Goal: Task Accomplishment & Management: Complete application form

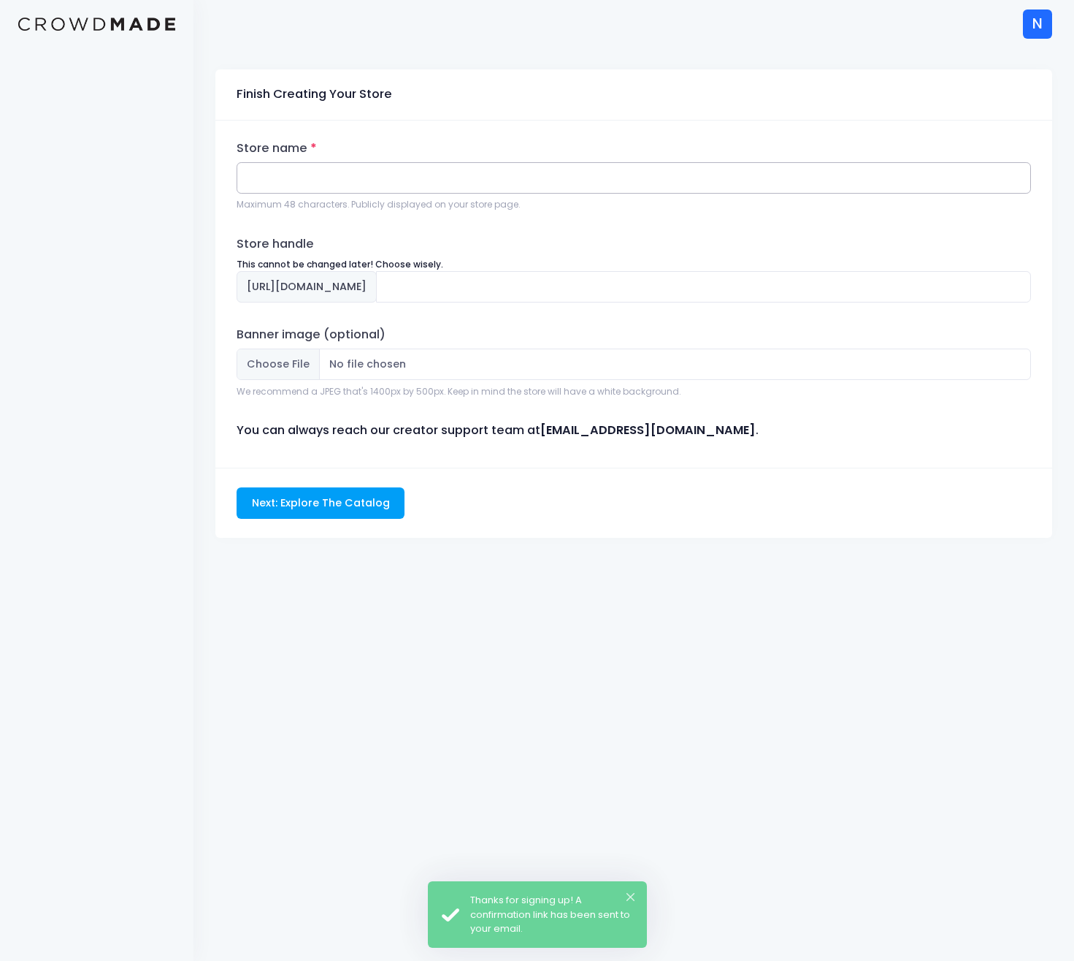
click at [386, 180] on input "Store name" at bounding box center [634, 177] width 795 height 31
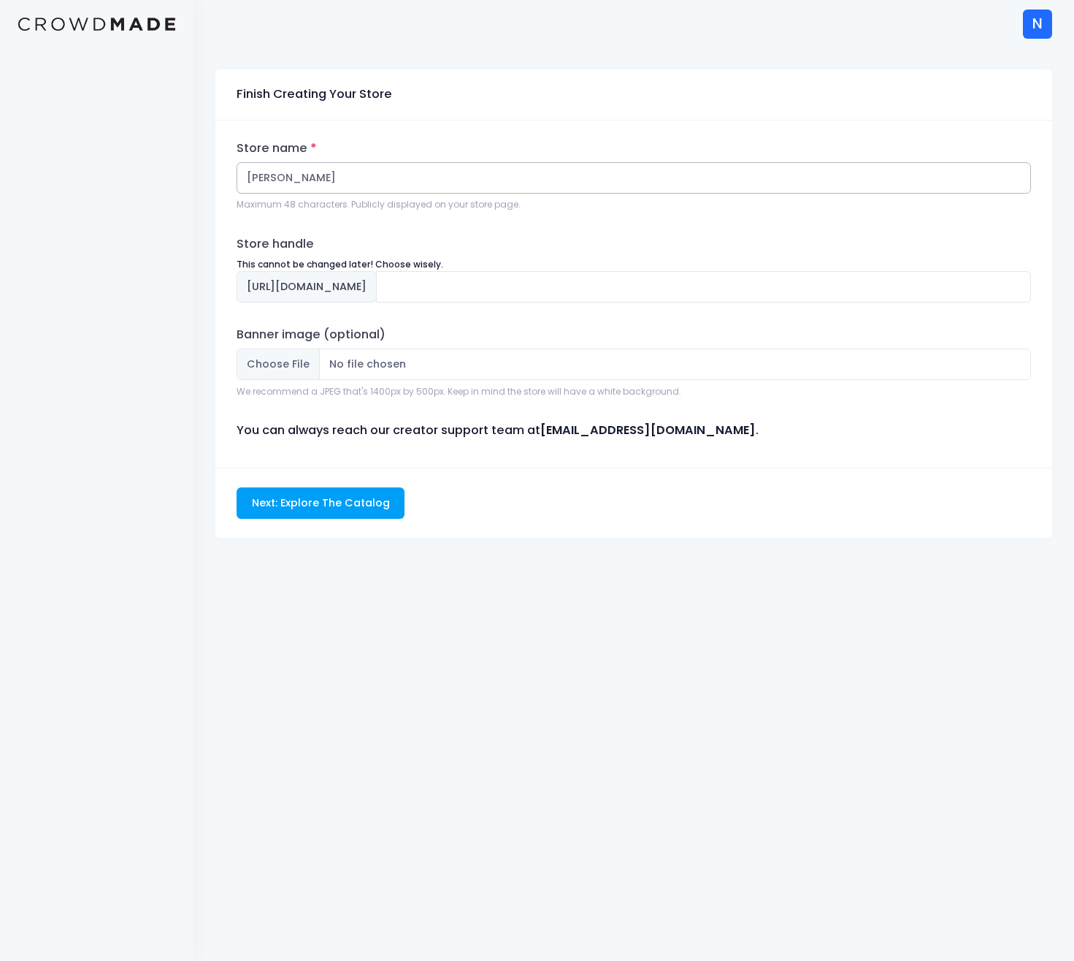
type input "[PERSON_NAME]"
type input "tyler-newman"
click at [509, 297] on input "tyler-newman" at bounding box center [703, 286] width 655 height 31
click at [378, 498] on input "Next: Explore The Catalog" at bounding box center [321, 502] width 168 height 31
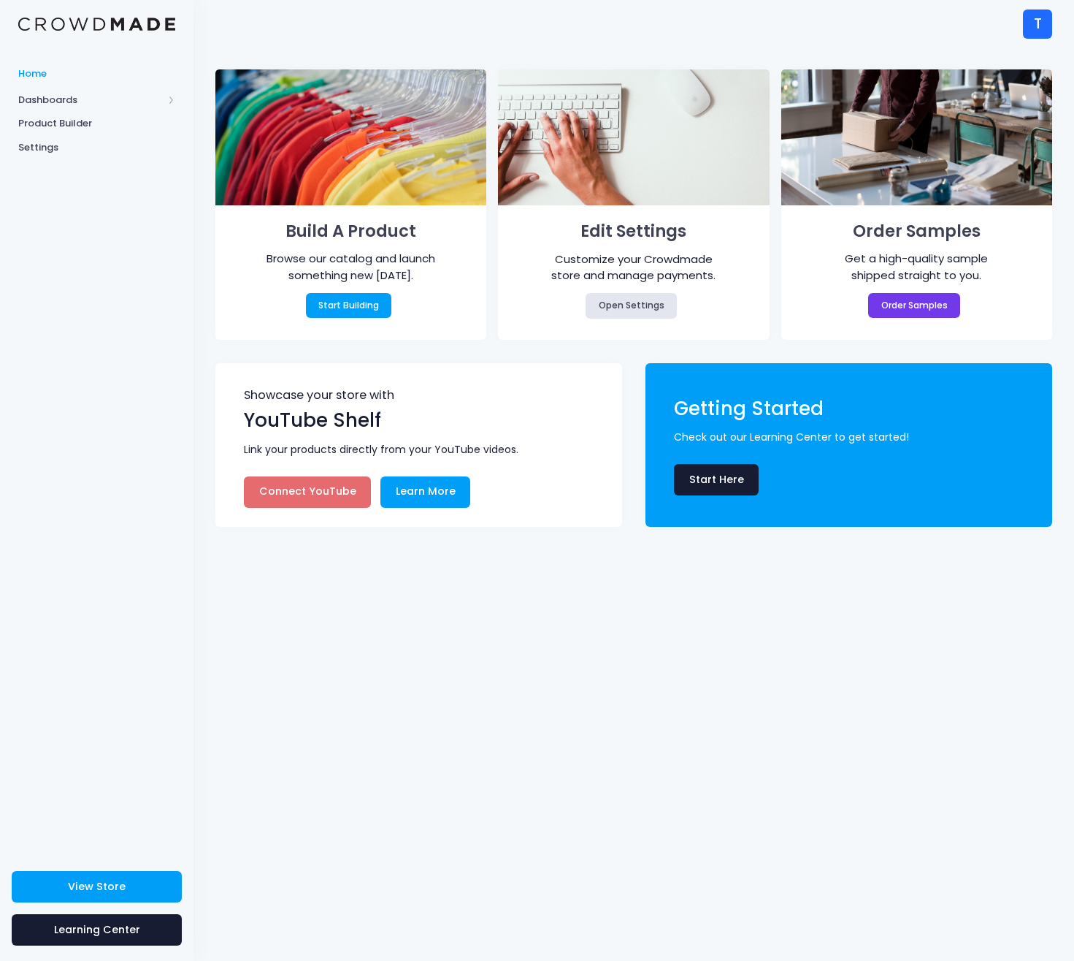
click at [1046, 15] on div "T" at bounding box center [1037, 23] width 29 height 29
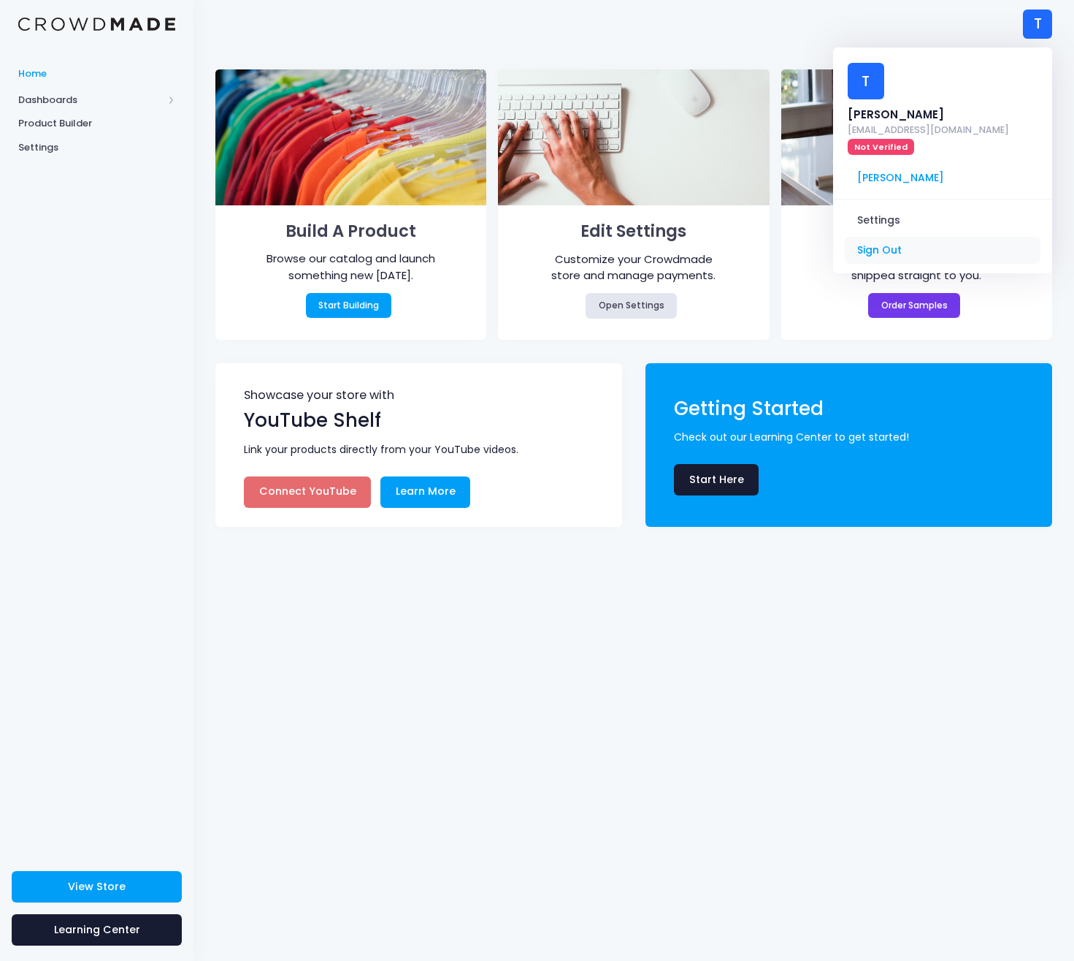
click at [910, 237] on link "Sign Out" at bounding box center [943, 251] width 196 height 28
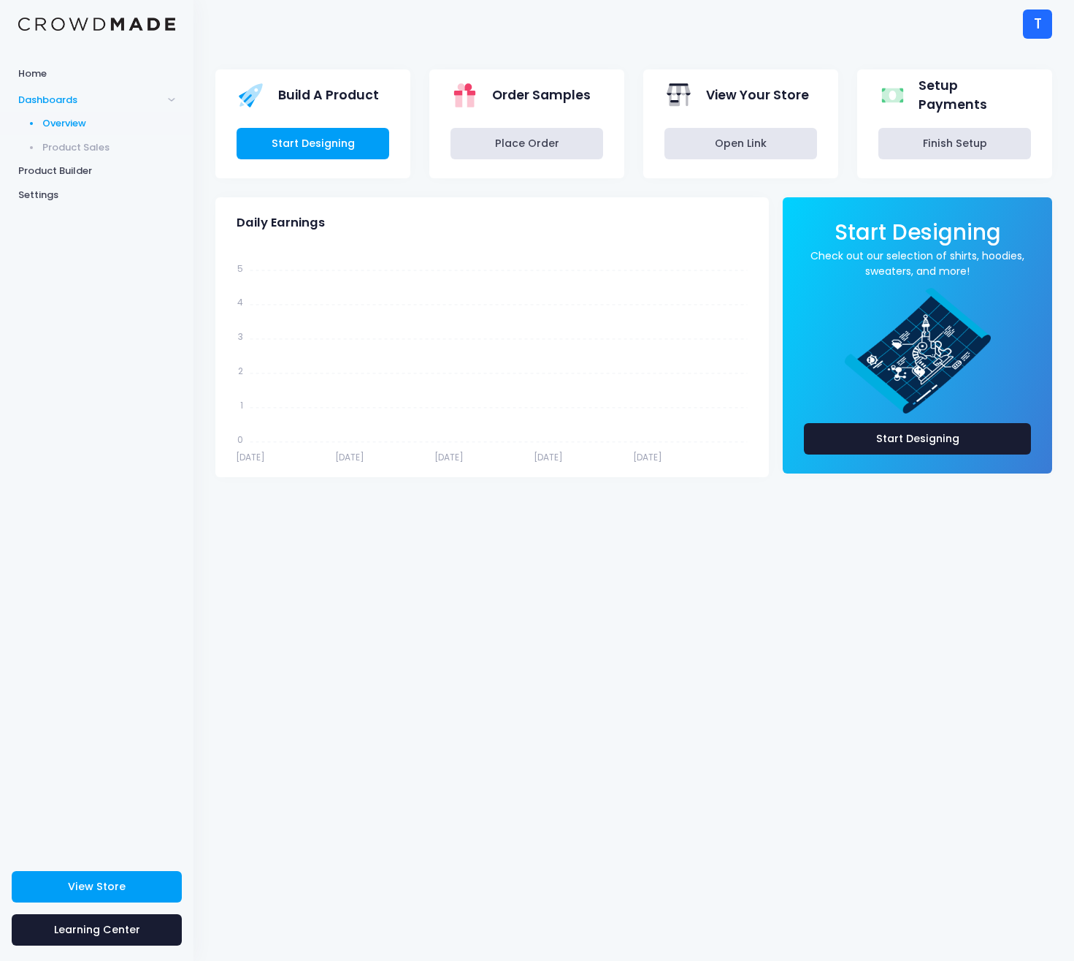
click at [1045, 23] on div "T" at bounding box center [1037, 23] width 29 height 29
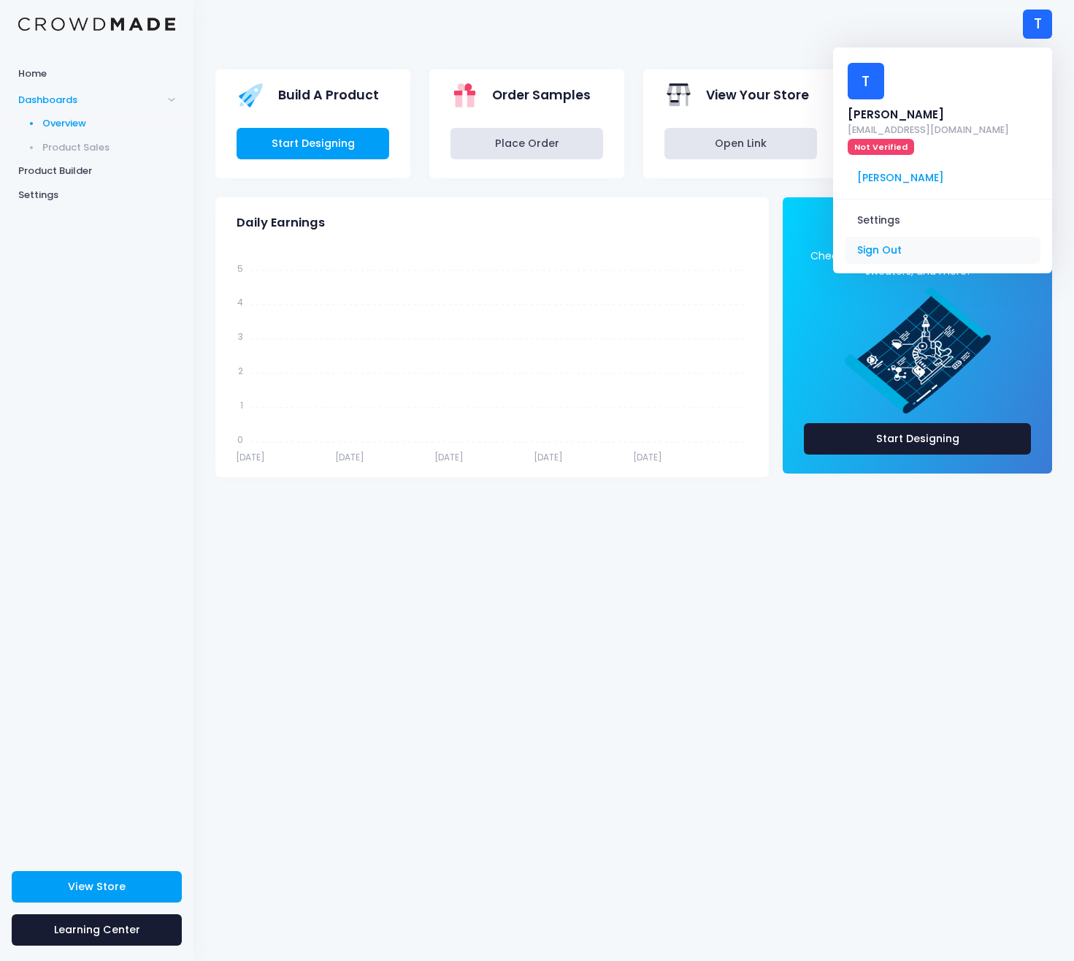
click at [893, 237] on link "Sign Out" at bounding box center [943, 251] width 196 height 28
